Goal: Task Accomplishment & Management: Complete application form

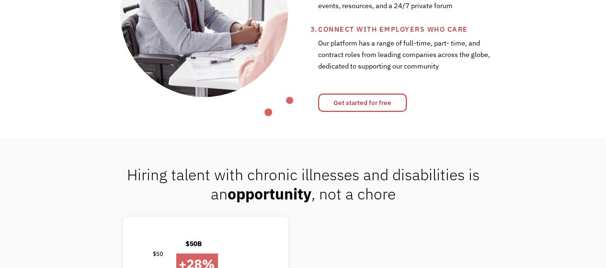
scroll to position [432, 0]
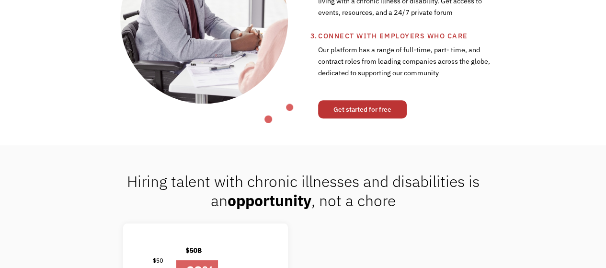
click at [351, 110] on link "Get started for free" at bounding box center [362, 109] width 89 height 18
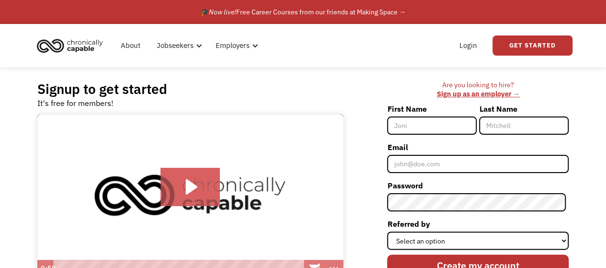
scroll to position [1, 0]
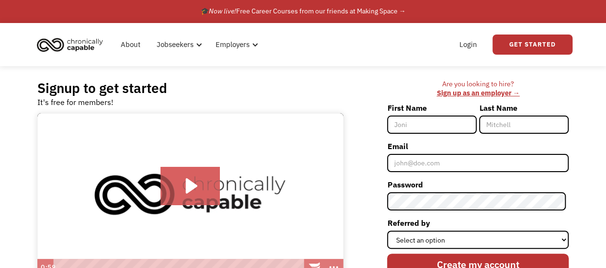
drag, startPoint x: 425, startPoint y: 125, endPoint x: 426, endPoint y: 117, distance: 7.8
click at [426, 117] on input "First Name" at bounding box center [432, 124] width 90 height 18
type input "Monique"
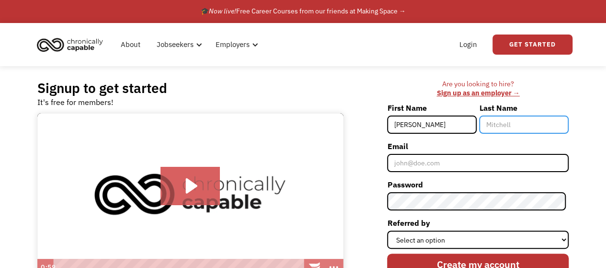
type input "Barling-Maxwell"
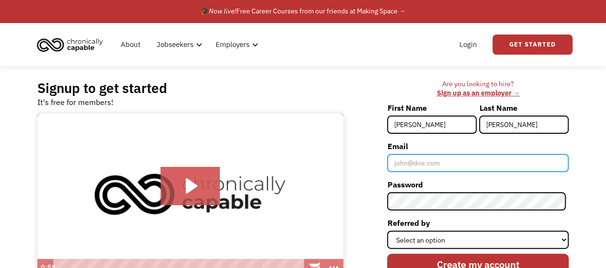
click at [429, 159] on input "Email" at bounding box center [477, 163] width 181 height 18
type input "moniquebmaxwell@gmail.com"
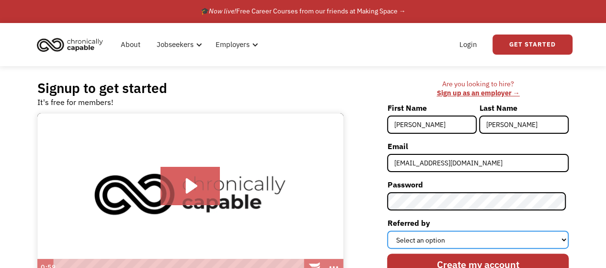
click at [456, 237] on select "Select an option Instagram Facebook Twitter Search Engine News Article Word of …" at bounding box center [477, 239] width 181 height 18
select select "Other"
click at [390, 230] on select "Select an option Instagram Facebook Twitter Search Engine News Article Word of …" at bounding box center [477, 239] width 181 height 18
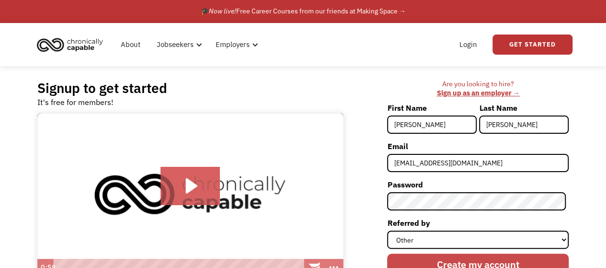
click at [435, 256] on input "Create my account" at bounding box center [477, 264] width 181 height 22
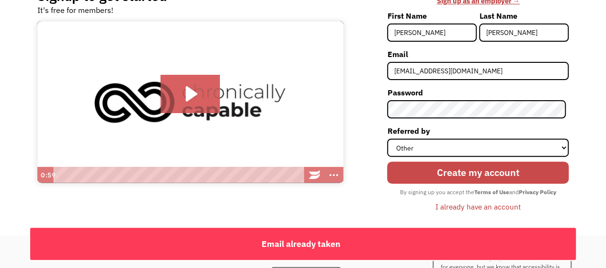
scroll to position [0, 0]
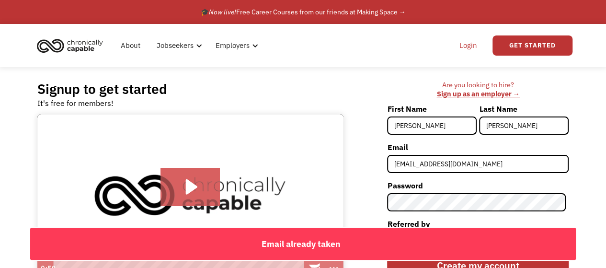
click at [462, 45] on link "Login" at bounding box center [467, 45] width 29 height 31
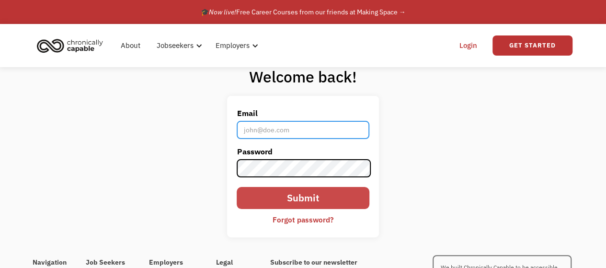
type input "[EMAIL_ADDRESS][DOMAIN_NAME]"
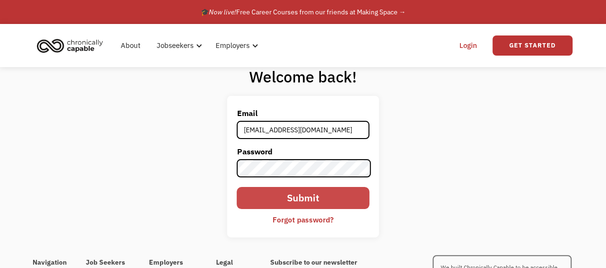
click at [300, 200] on input "Submit" at bounding box center [302, 198] width 132 height 22
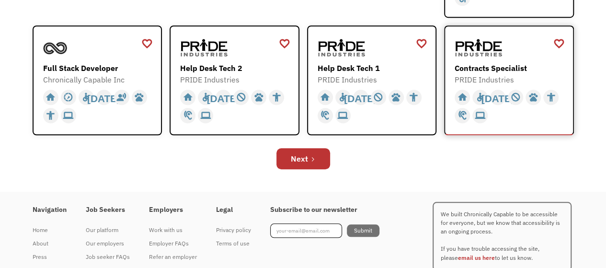
scroll to position [369, 0]
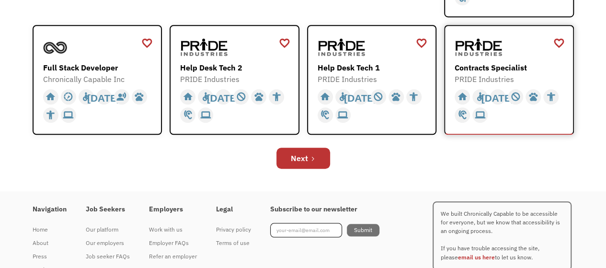
click at [473, 69] on div "Contracts Specialist" at bounding box center [509, 67] width 111 height 11
click at [221, 67] on div "Help Desk Tech 2" at bounding box center [235, 67] width 111 height 11
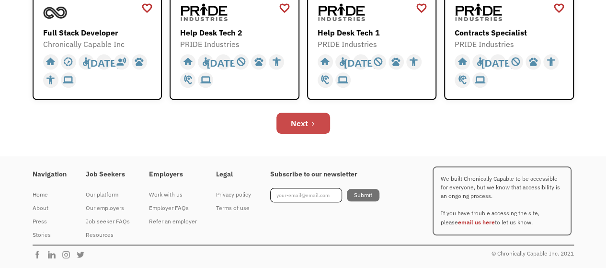
click at [292, 123] on div "Next" at bounding box center [299, 122] width 17 height 11
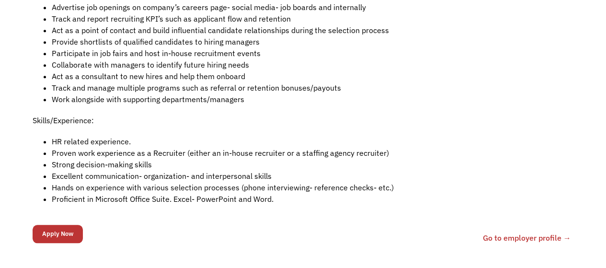
scroll to position [374, 0]
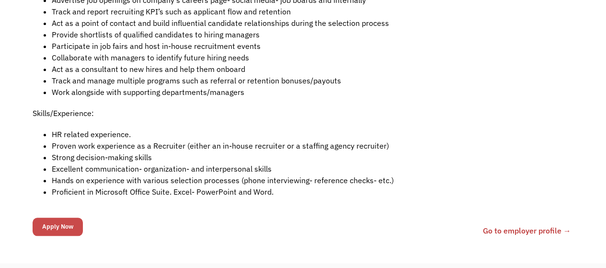
click at [76, 223] on input "Apply Now" at bounding box center [58, 226] width 50 height 18
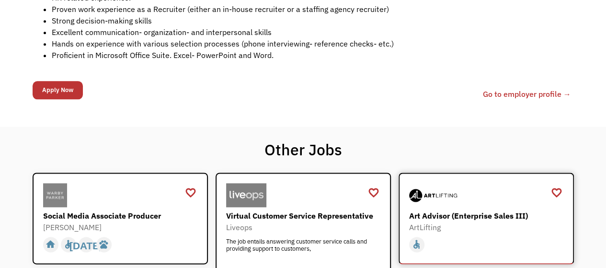
scroll to position [507, 0]
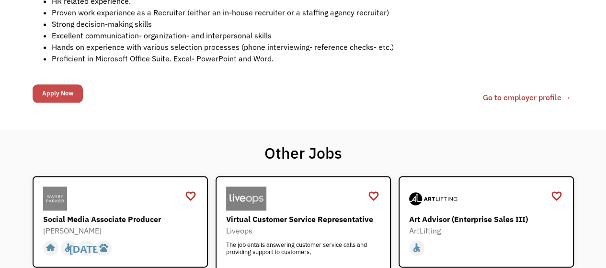
click at [51, 90] on input "Apply Now" at bounding box center [58, 93] width 50 height 18
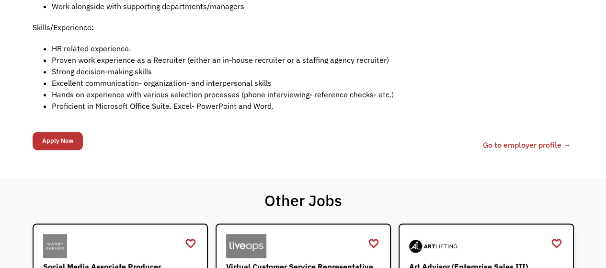
scroll to position [442, 0]
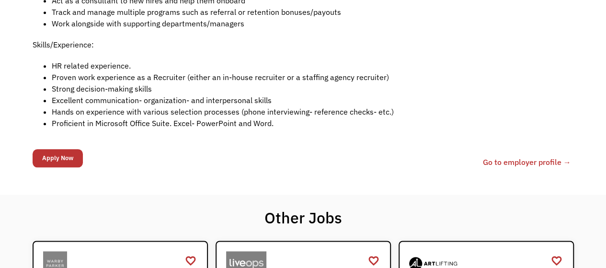
click at [495, 161] on link "Go to employer profile →" at bounding box center [527, 161] width 88 height 11
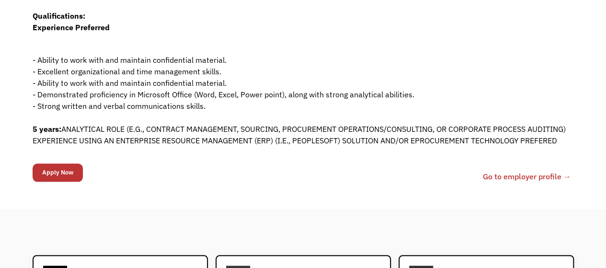
scroll to position [417, 0]
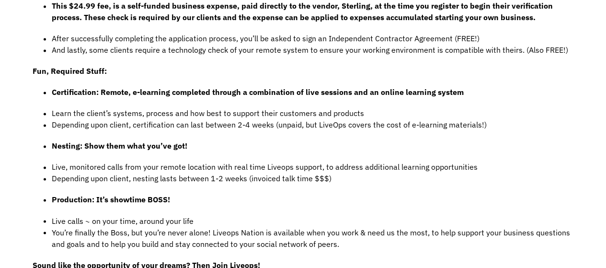
scroll to position [702, 0]
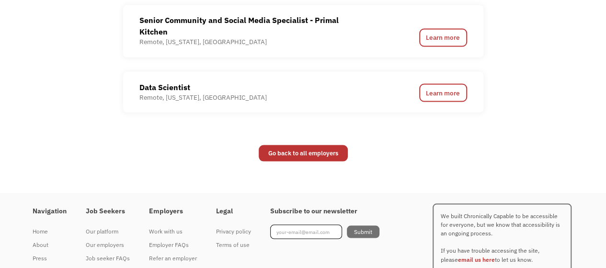
scroll to position [851, 0]
click at [296, 154] on link "Go back to all employers" at bounding box center [303, 152] width 89 height 16
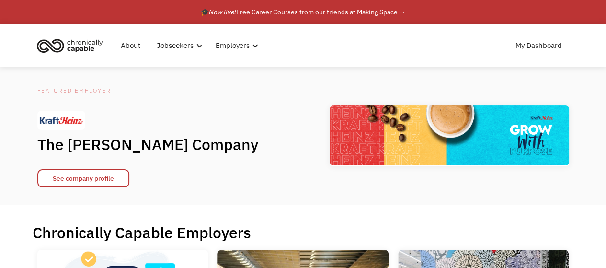
click at [310, 116] on div "Featured Employer The [PERSON_NAME] Company See company profile" at bounding box center [303, 136] width 541 height 102
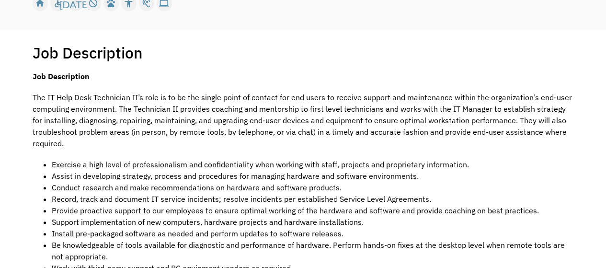
scroll to position [157, 0]
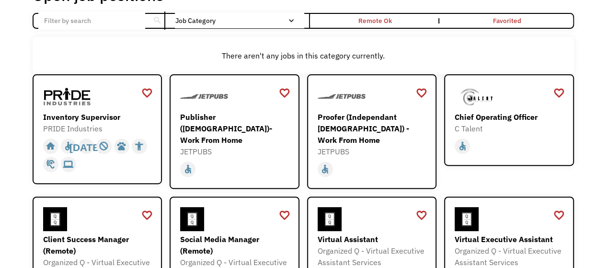
scroll to position [72, 0]
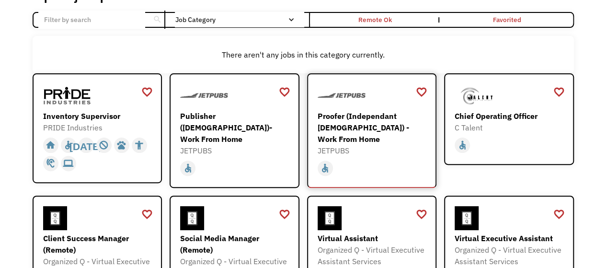
click at [360, 115] on div "Proofer (Independant [DEMOGRAPHIC_DATA]) - Work From Home" at bounding box center [372, 127] width 111 height 34
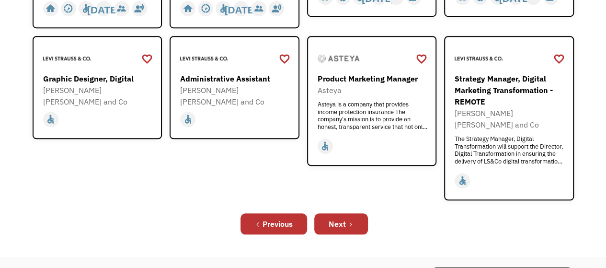
scroll to position [371, 0]
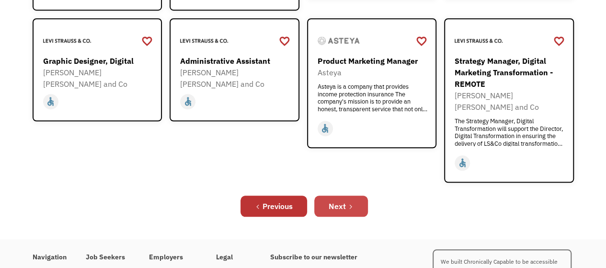
click at [355, 195] on link "Next" at bounding box center [341, 205] width 54 height 21
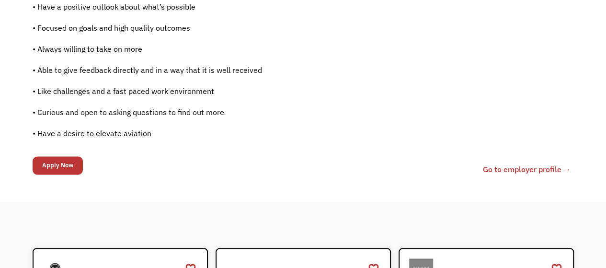
scroll to position [738, 0]
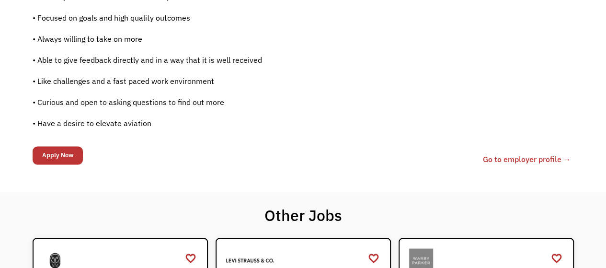
click at [506, 160] on link "Go to employer profile →" at bounding box center [527, 158] width 88 height 11
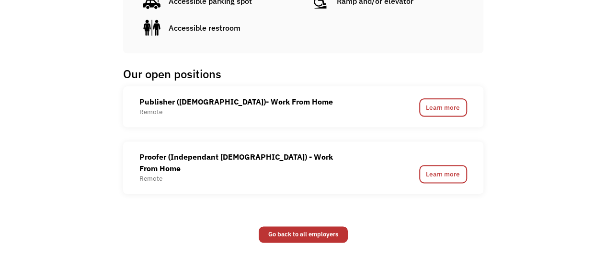
scroll to position [577, 0]
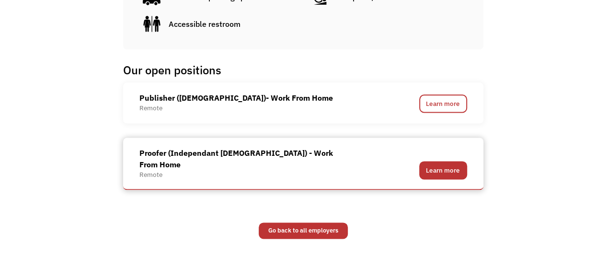
click at [430, 161] on link "Learn more" at bounding box center [443, 170] width 48 height 18
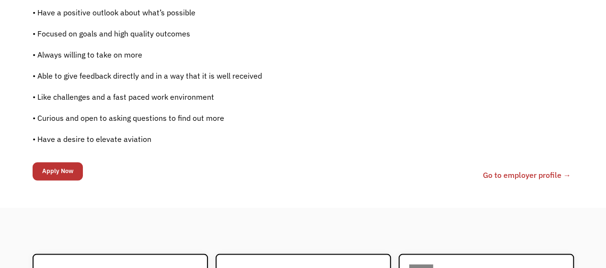
scroll to position [723, 0]
click at [62, 164] on input "Apply Now" at bounding box center [58, 170] width 50 height 18
click at [486, 175] on link "Go to employer profile →" at bounding box center [527, 174] width 88 height 11
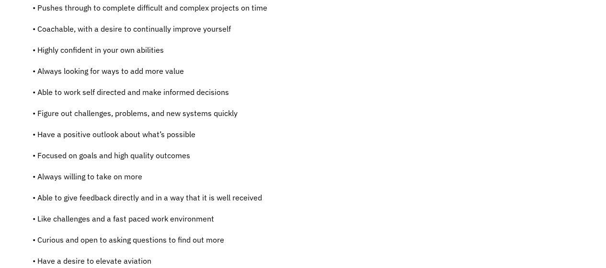
scroll to position [803, 0]
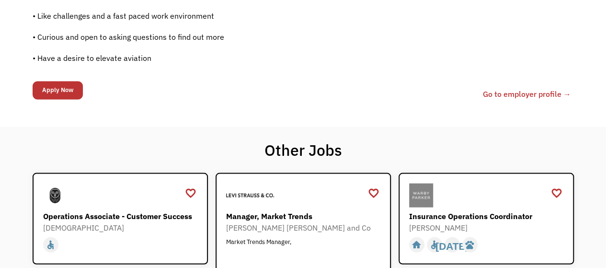
click at [507, 92] on link "Go to employer profile →" at bounding box center [527, 93] width 88 height 11
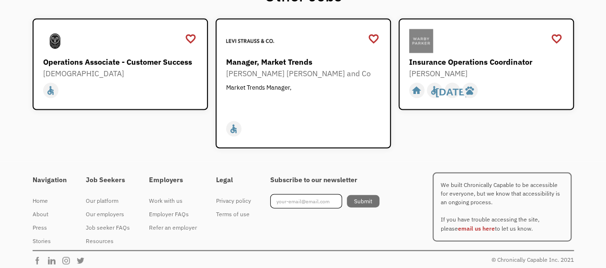
scroll to position [956, 0]
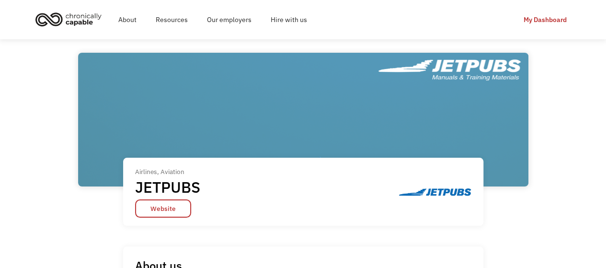
scroll to position [120, 0]
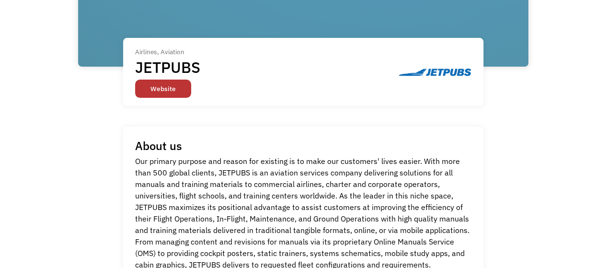
click at [141, 90] on link "Website" at bounding box center [163, 88] width 56 height 18
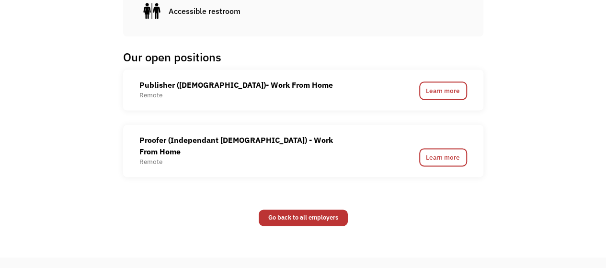
scroll to position [590, 0]
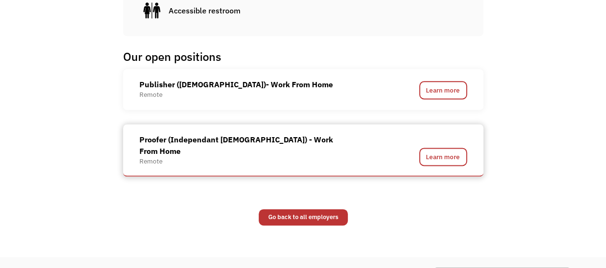
click at [303, 135] on div "Proofer (Independant [DEMOGRAPHIC_DATA]) - Work From Home" at bounding box center [245, 145] width 212 height 23
click at [298, 143] on div "Proofer (Independant [DEMOGRAPHIC_DATA]) - Work From Home" at bounding box center [245, 145] width 212 height 23
click at [420, 147] on link "Learn more" at bounding box center [443, 156] width 48 height 18
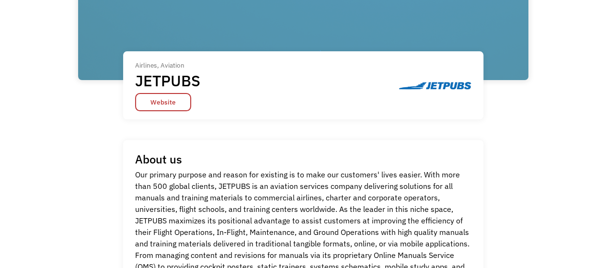
scroll to position [0, 0]
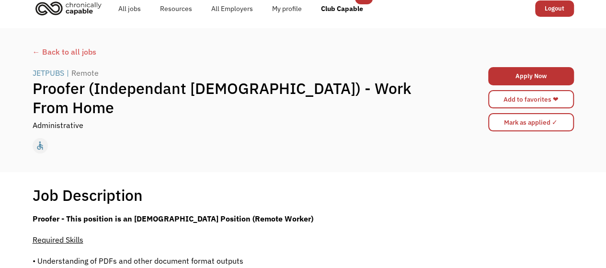
scroll to position [12, 0]
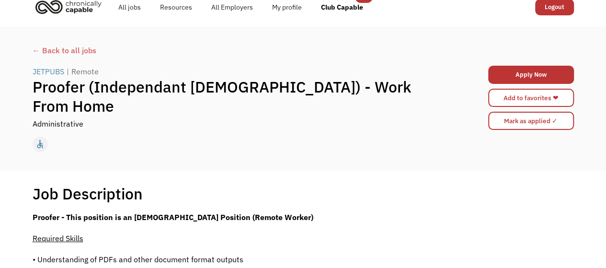
click at [521, 64] on div "Apply Now 68b4d800cfcf945defa073ae [EMAIL_ADDRESS][DOMAIN_NAME] [PERSON_NAME] S…" at bounding box center [531, 97] width 86 height 69
drag, startPoint x: 520, startPoint y: 70, endPoint x: 521, endPoint y: 65, distance: 5.8
click at [521, 65] on div "Apply Now 68b4d800cfcf945defa073ae moniquebmaxwell@gmail.com Monique Barling-Ma…" at bounding box center [531, 97] width 86 height 69
click at [517, 73] on link "Apply Now" at bounding box center [531, 75] width 86 height 18
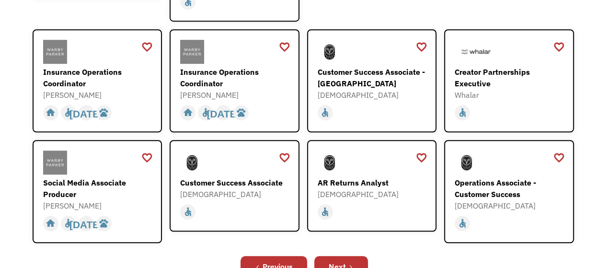
scroll to position [290, 0]
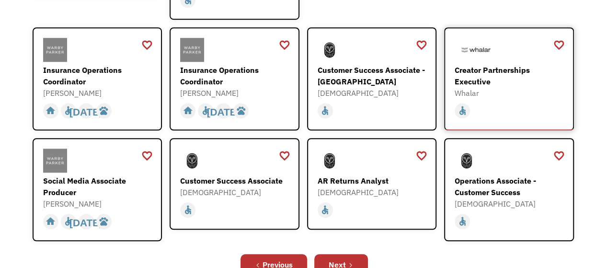
click at [461, 64] on div "Creator Partnerships Executive" at bounding box center [509, 75] width 111 height 23
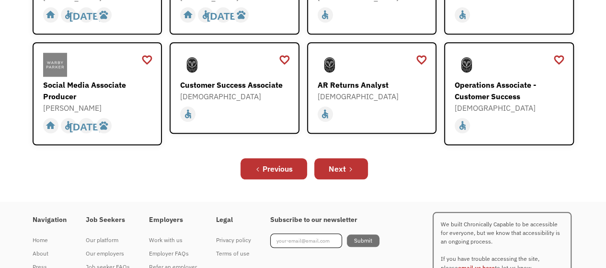
scroll to position [410, 0]
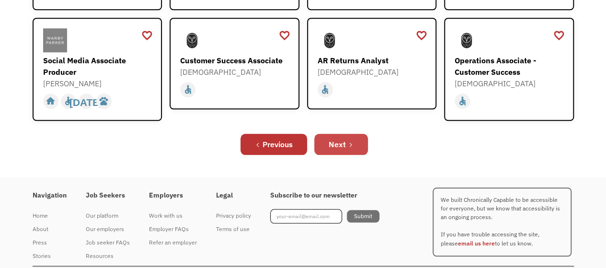
click at [341, 141] on link "Next" at bounding box center [341, 144] width 54 height 21
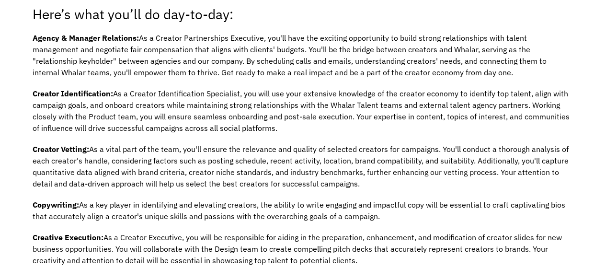
scroll to position [535, 0]
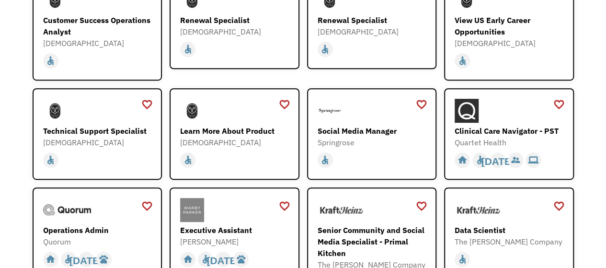
scroll to position [171, 0]
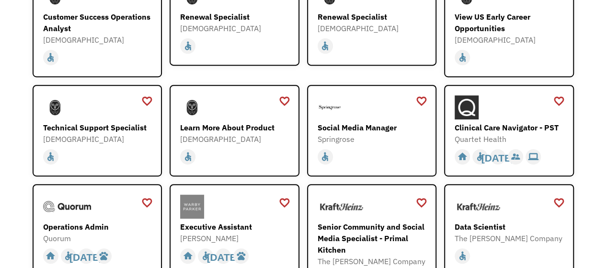
click at [341, 141] on div "Springrose" at bounding box center [372, 138] width 111 height 11
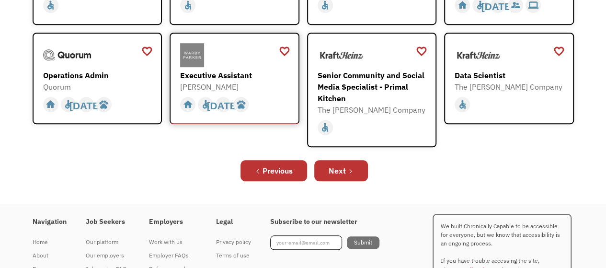
scroll to position [325, 0]
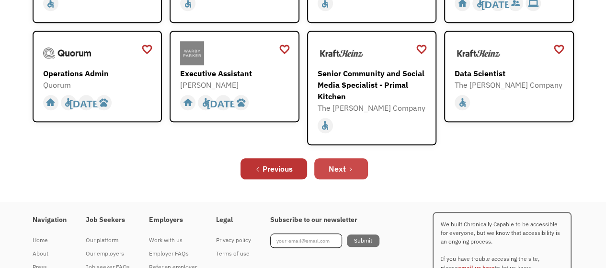
click at [333, 165] on div "Next" at bounding box center [336, 168] width 17 height 11
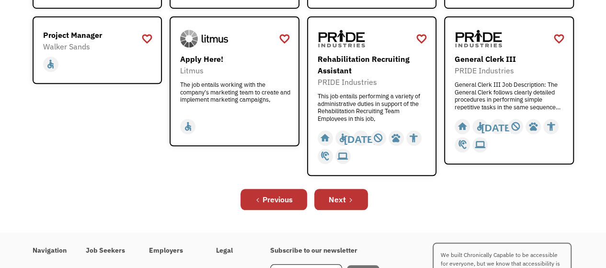
scroll to position [382, 0]
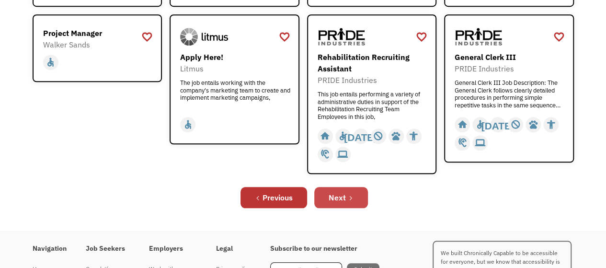
click at [350, 200] on icon "Next Page" at bounding box center [351, 198] width 6 height 6
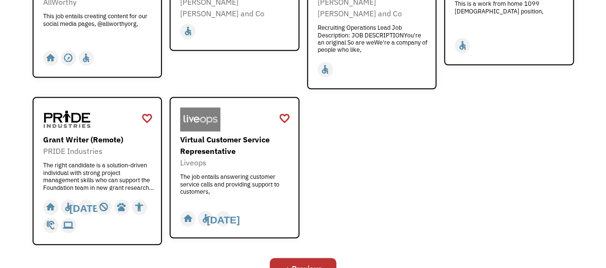
scroll to position [392, 0]
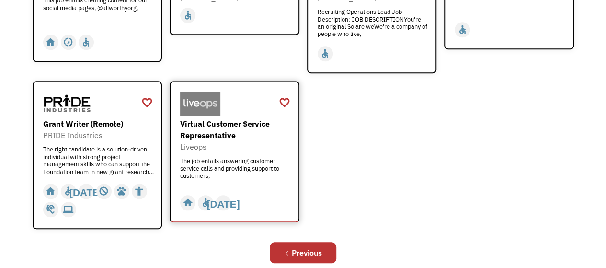
click at [224, 118] on div "Virtual Customer Service Representative" at bounding box center [235, 129] width 111 height 23
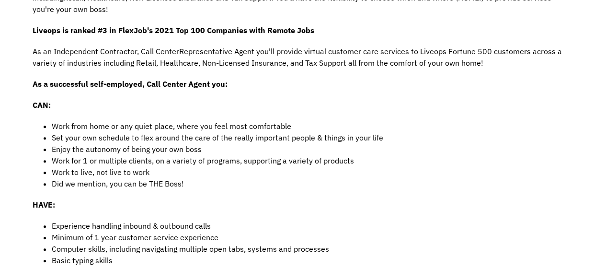
scroll to position [362, 0]
